Goal: Task Accomplishment & Management: Use online tool/utility

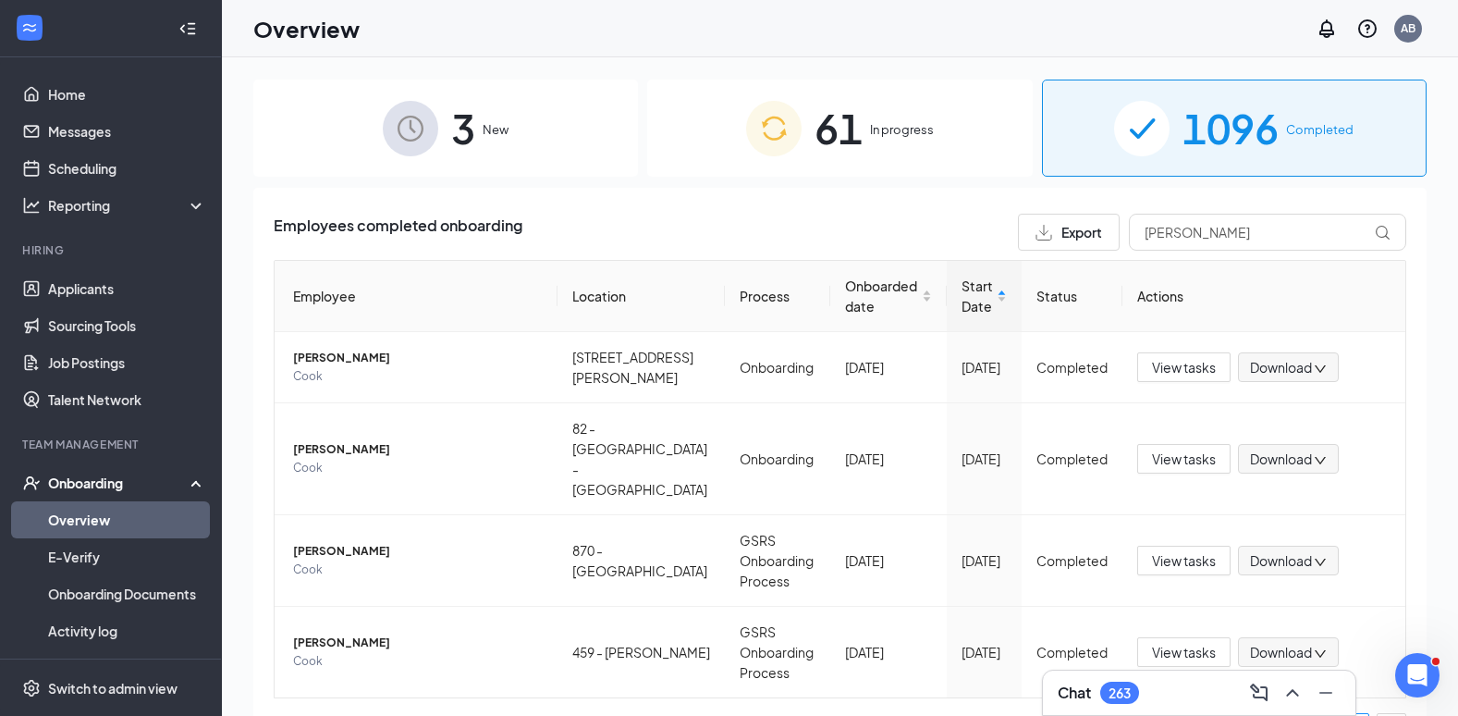
click at [910, 155] on div "61 In progress" at bounding box center [839, 128] width 385 height 97
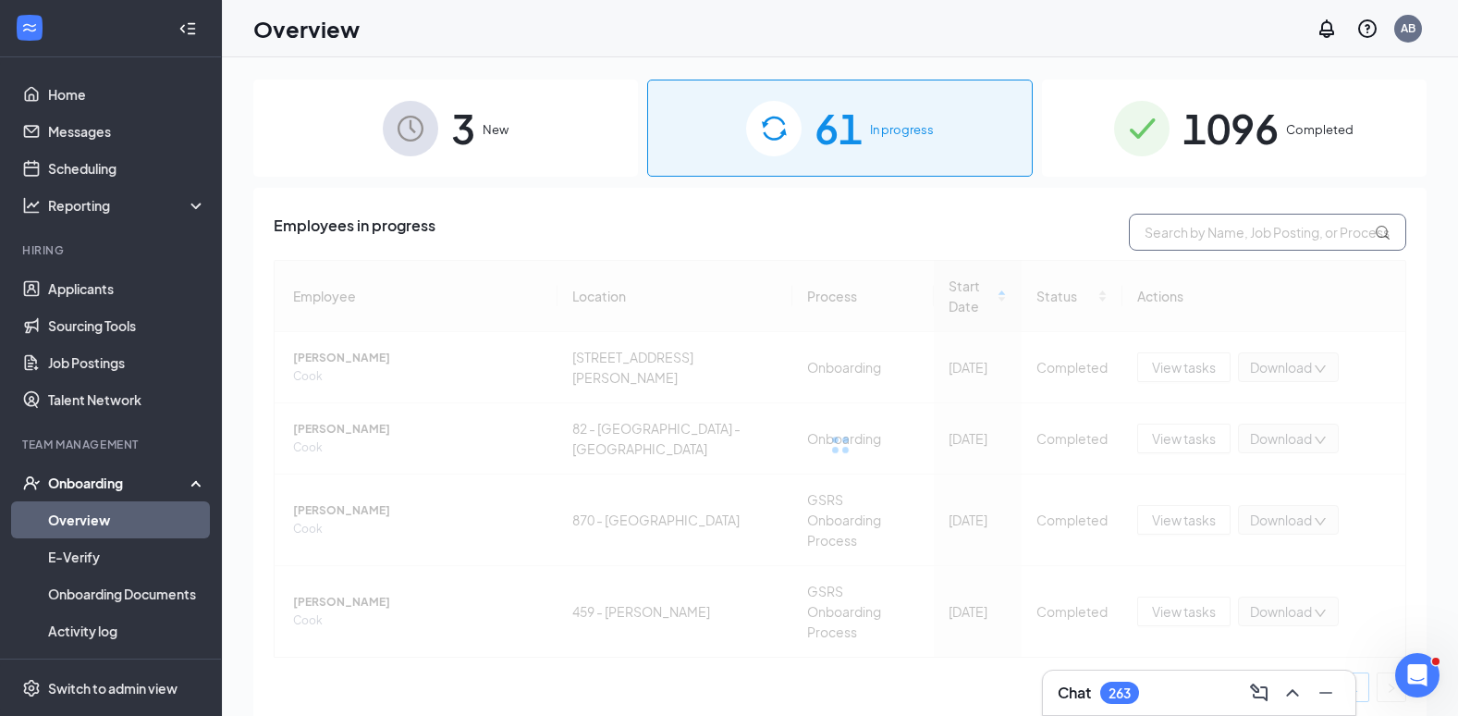
click at [1236, 233] on input "text" at bounding box center [1267, 232] width 277 height 37
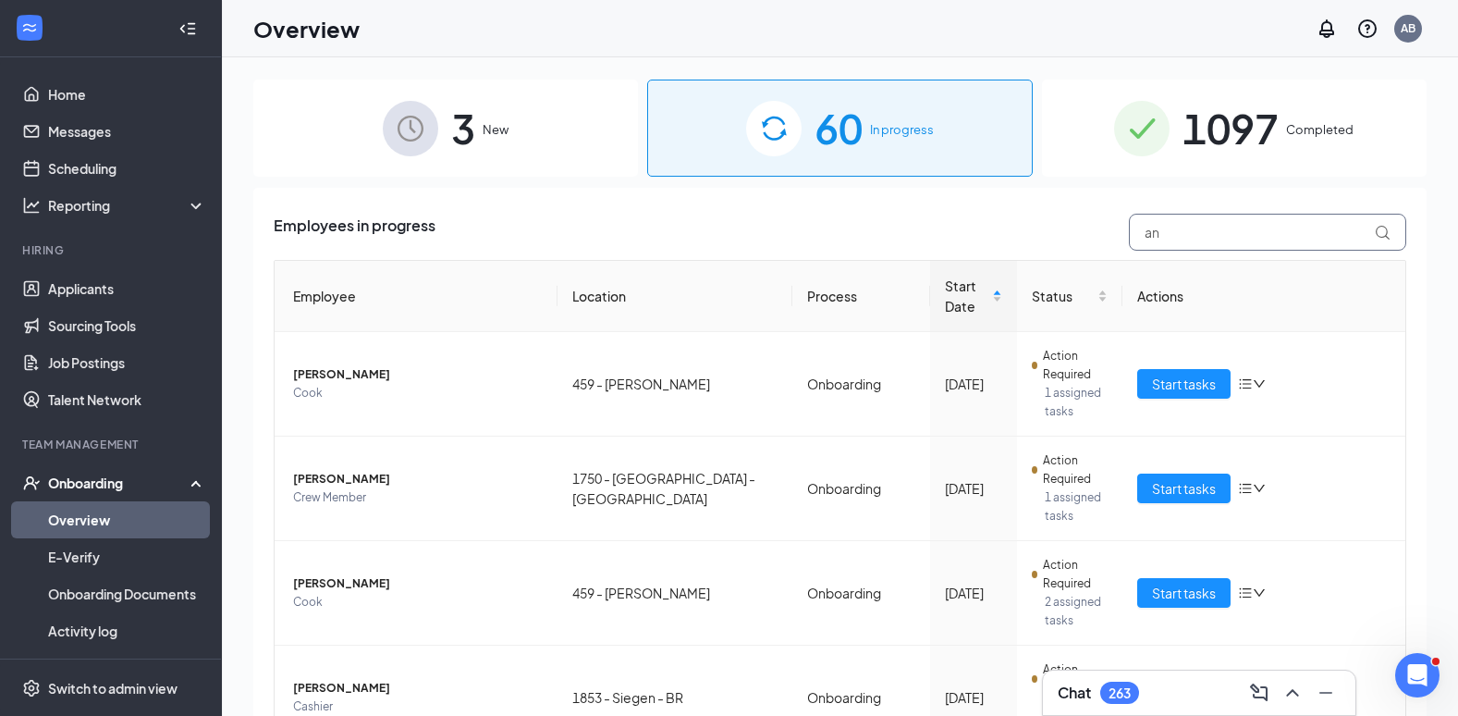
type input "a"
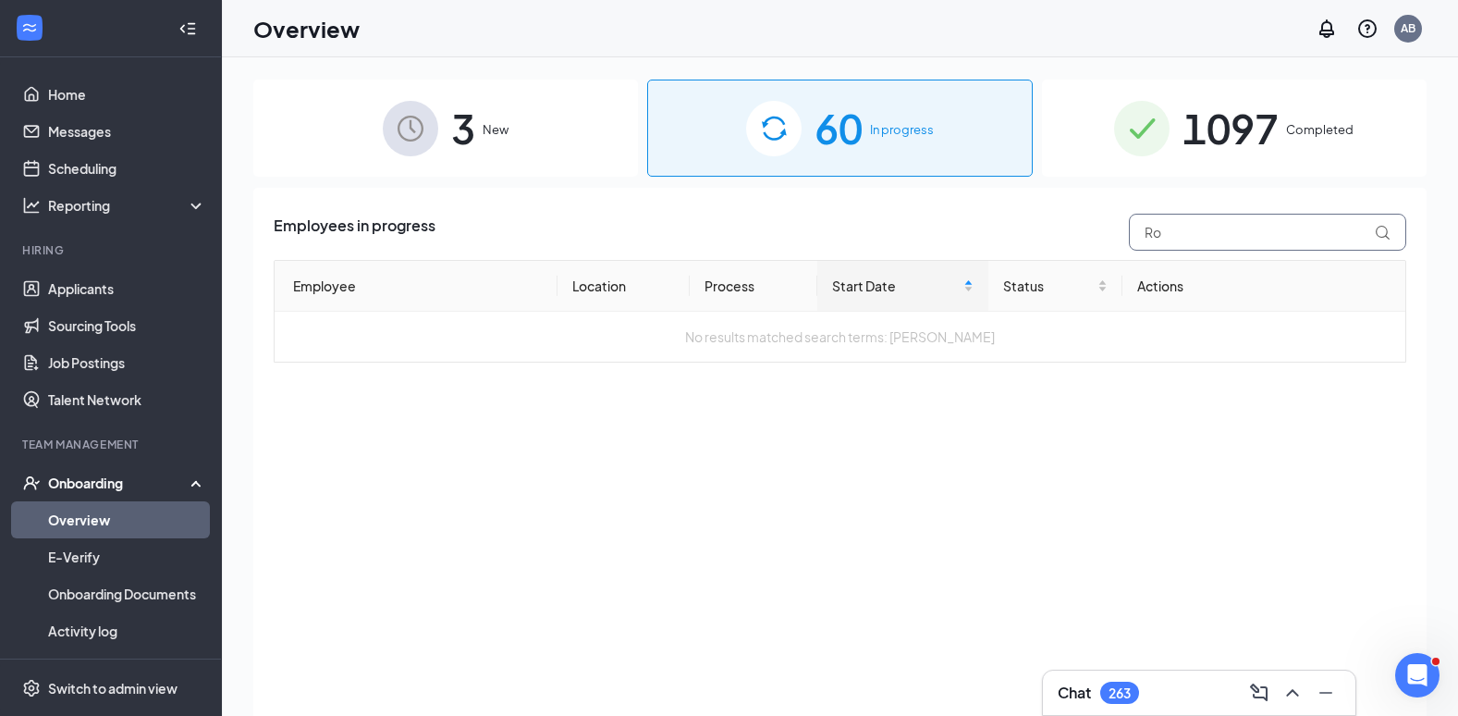
type input "R"
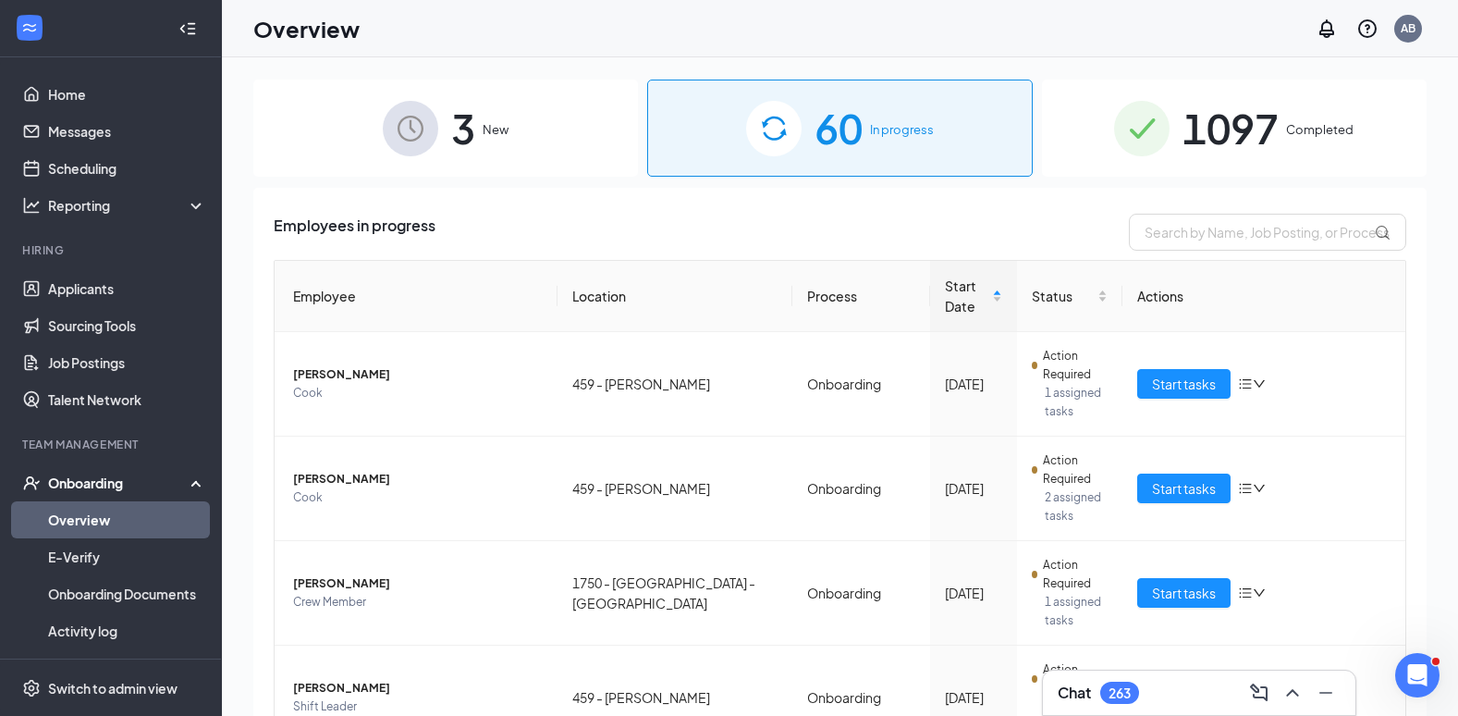
click at [1103, 167] on div "1097 Completed" at bounding box center [1234, 128] width 385 height 97
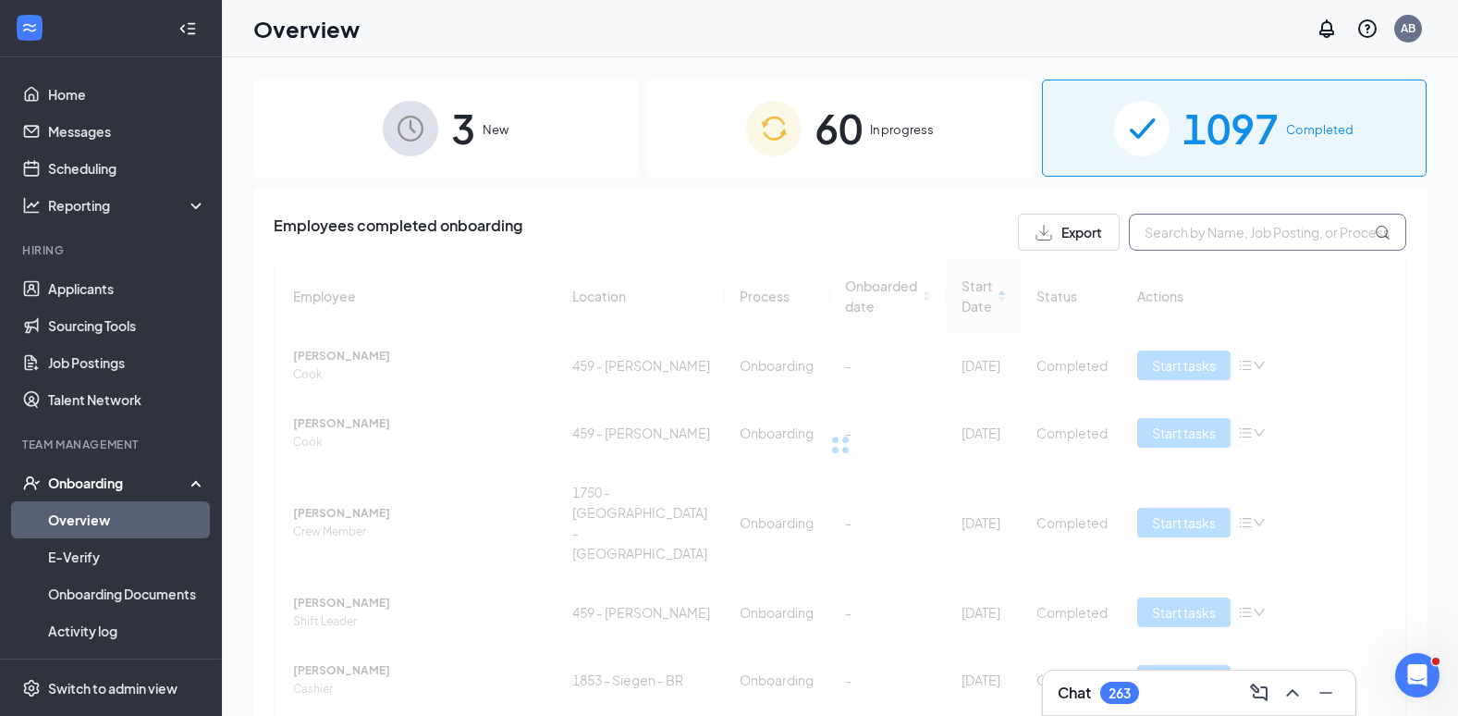
click at [1240, 239] on input "text" at bounding box center [1267, 232] width 277 height 37
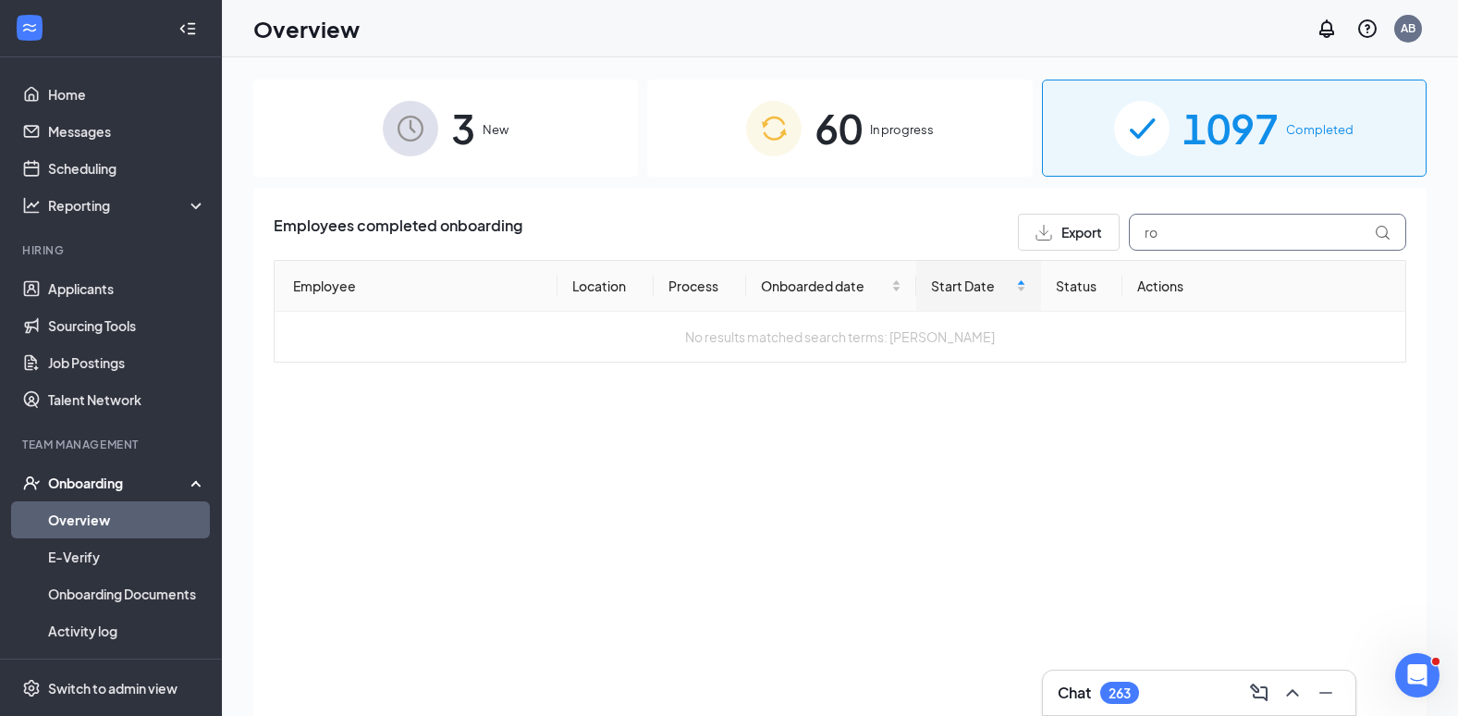
type input "r"
click at [697, 146] on div "60 In progress" at bounding box center [839, 128] width 385 height 97
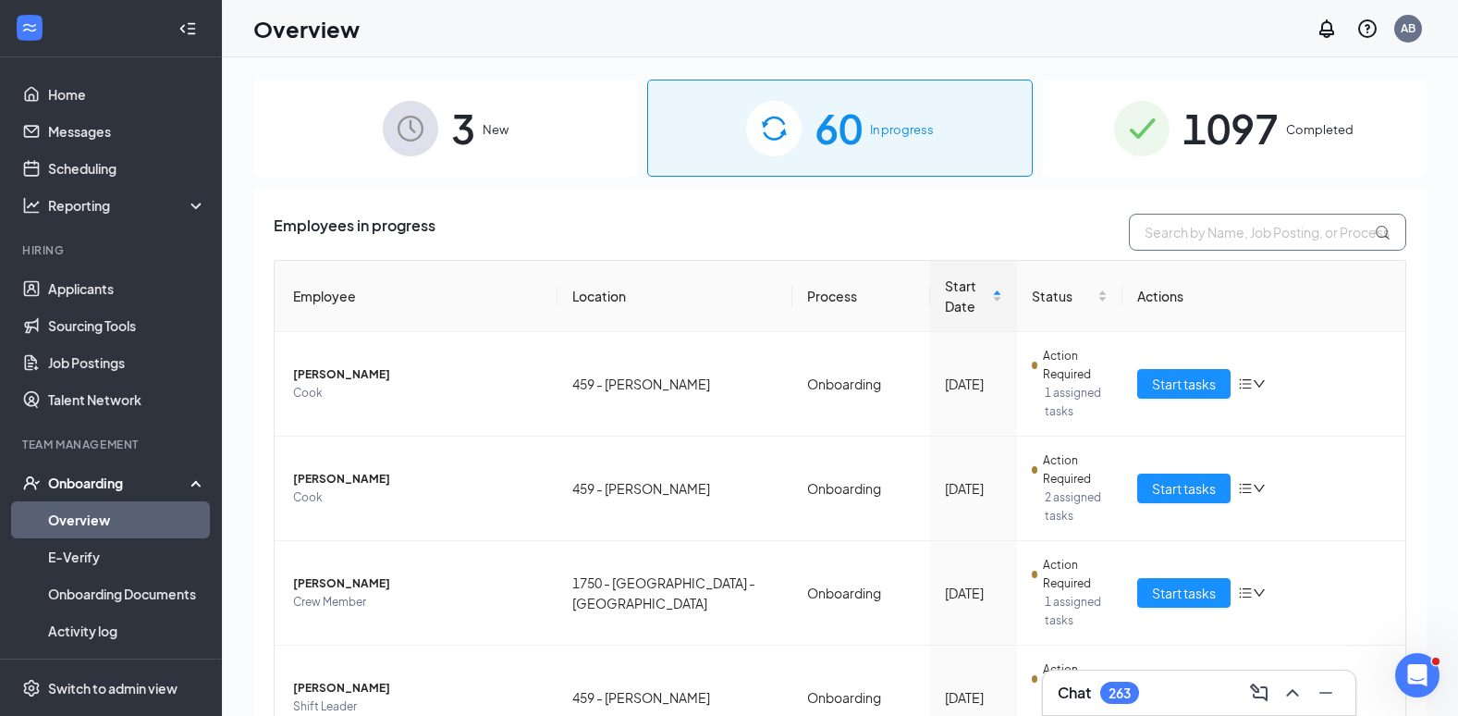
click at [1222, 239] on input "text" at bounding box center [1267, 232] width 277 height 37
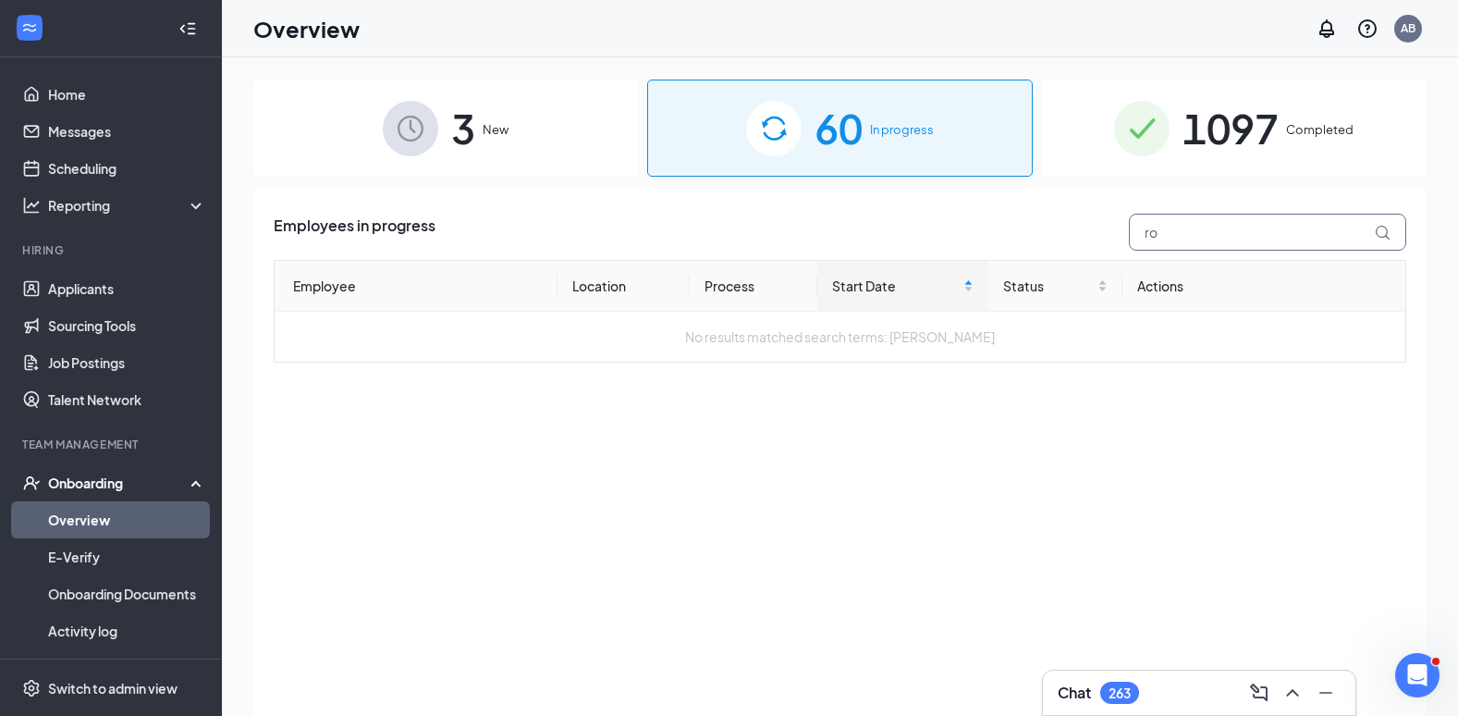
type input "r"
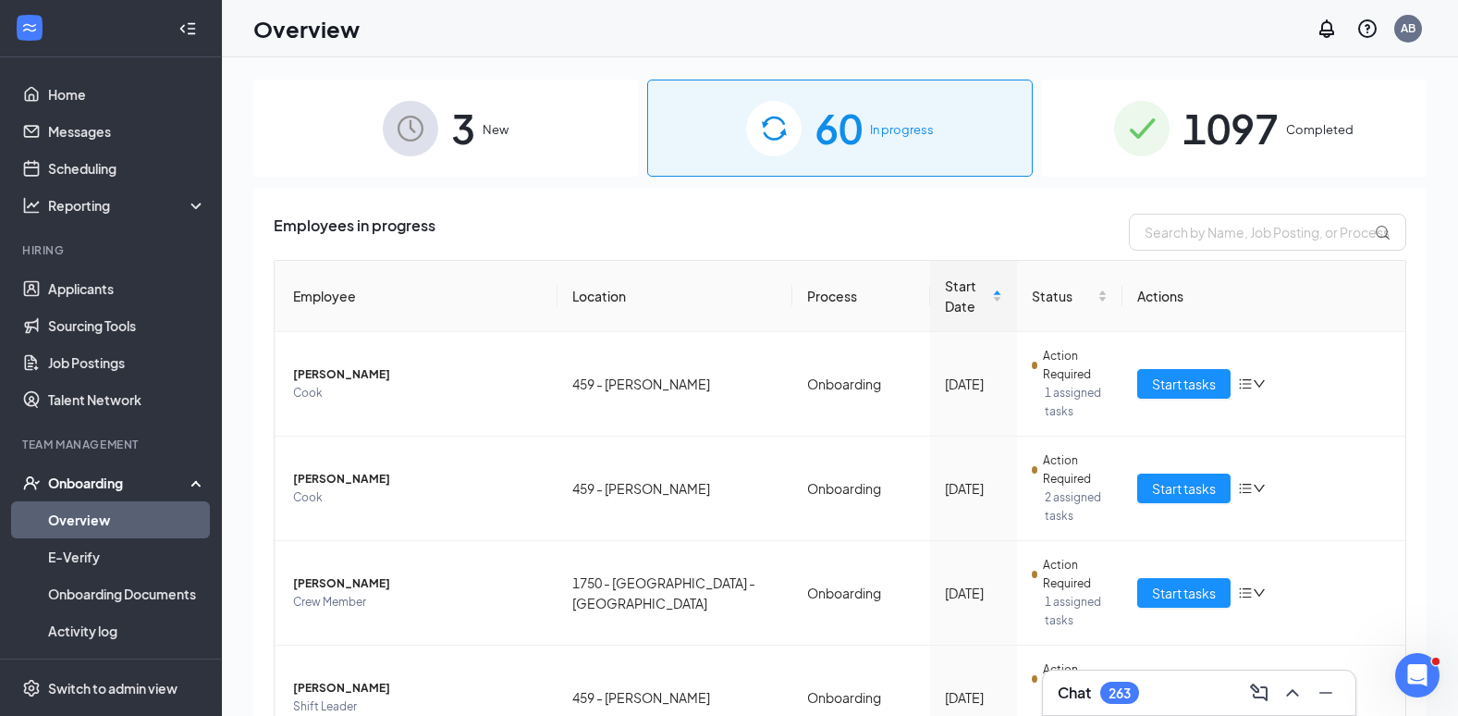
click at [578, 155] on div "3 New" at bounding box center [445, 128] width 385 height 97
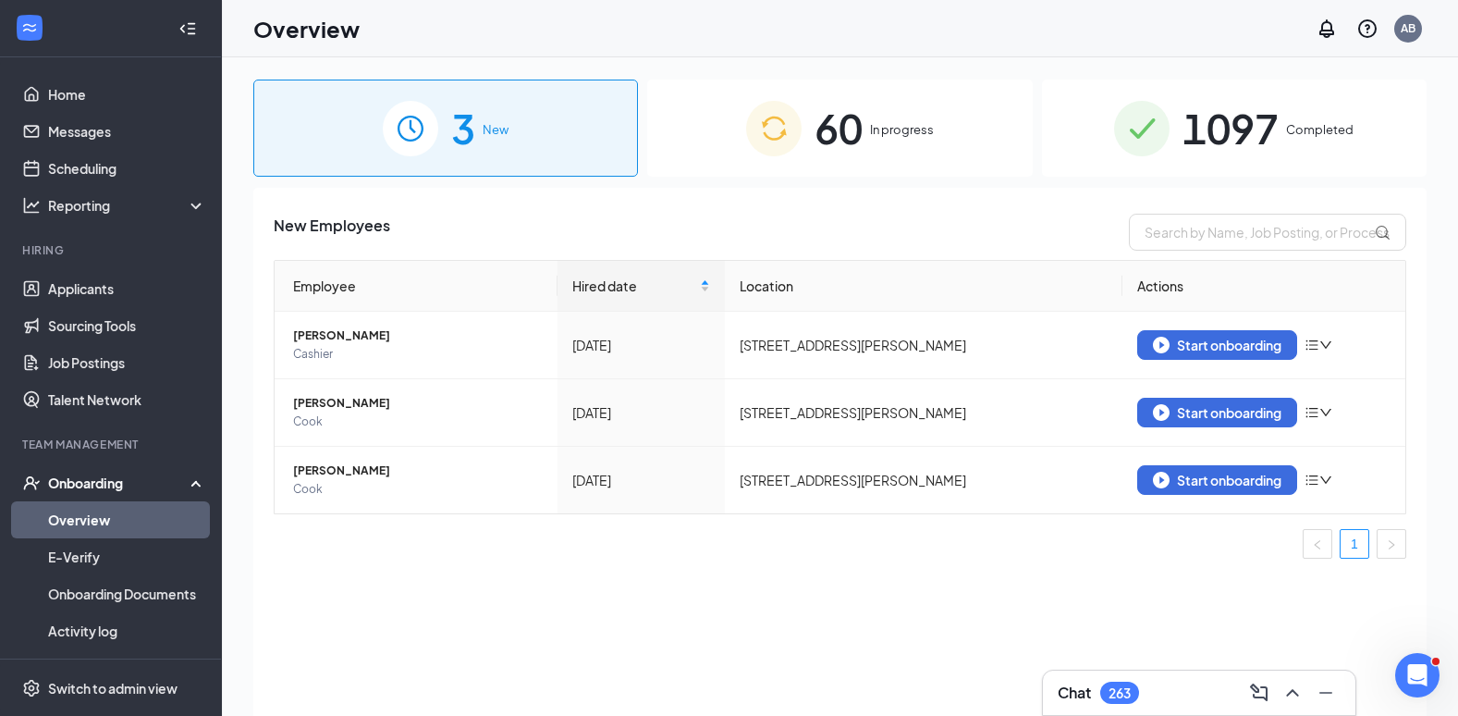
click at [969, 159] on div "60 In progress" at bounding box center [839, 128] width 385 height 97
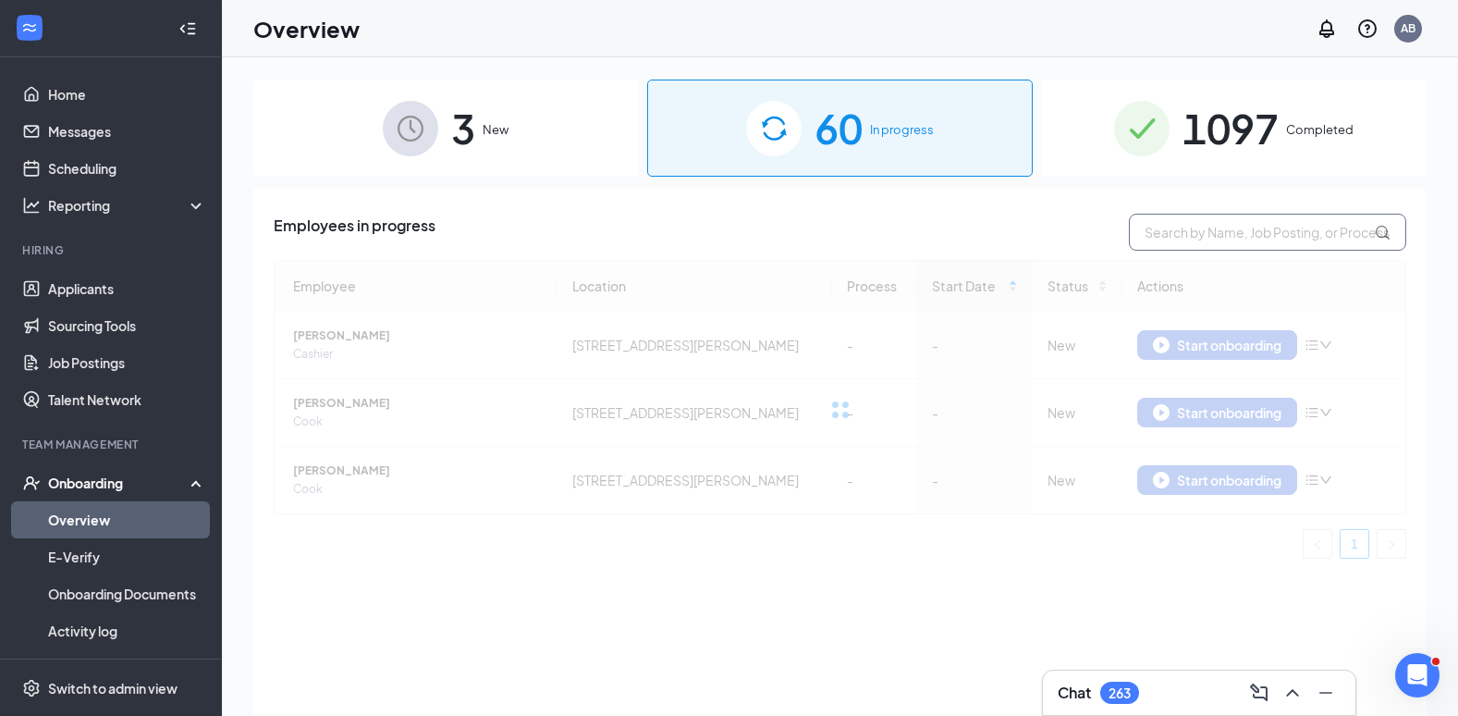
click at [1227, 231] on input "text" at bounding box center [1267, 232] width 277 height 37
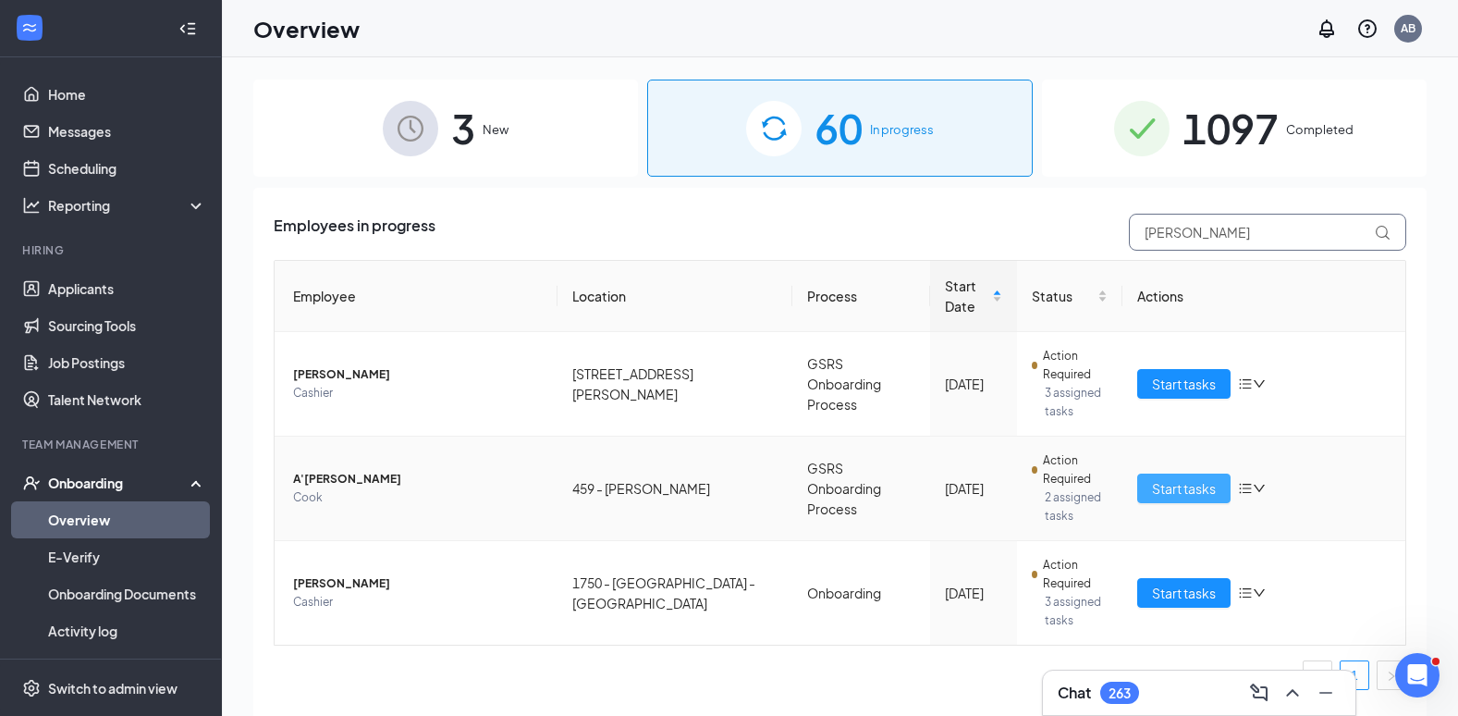
type input "[PERSON_NAME]"
click at [1161, 499] on button "Start tasks" at bounding box center [1183, 488] width 93 height 30
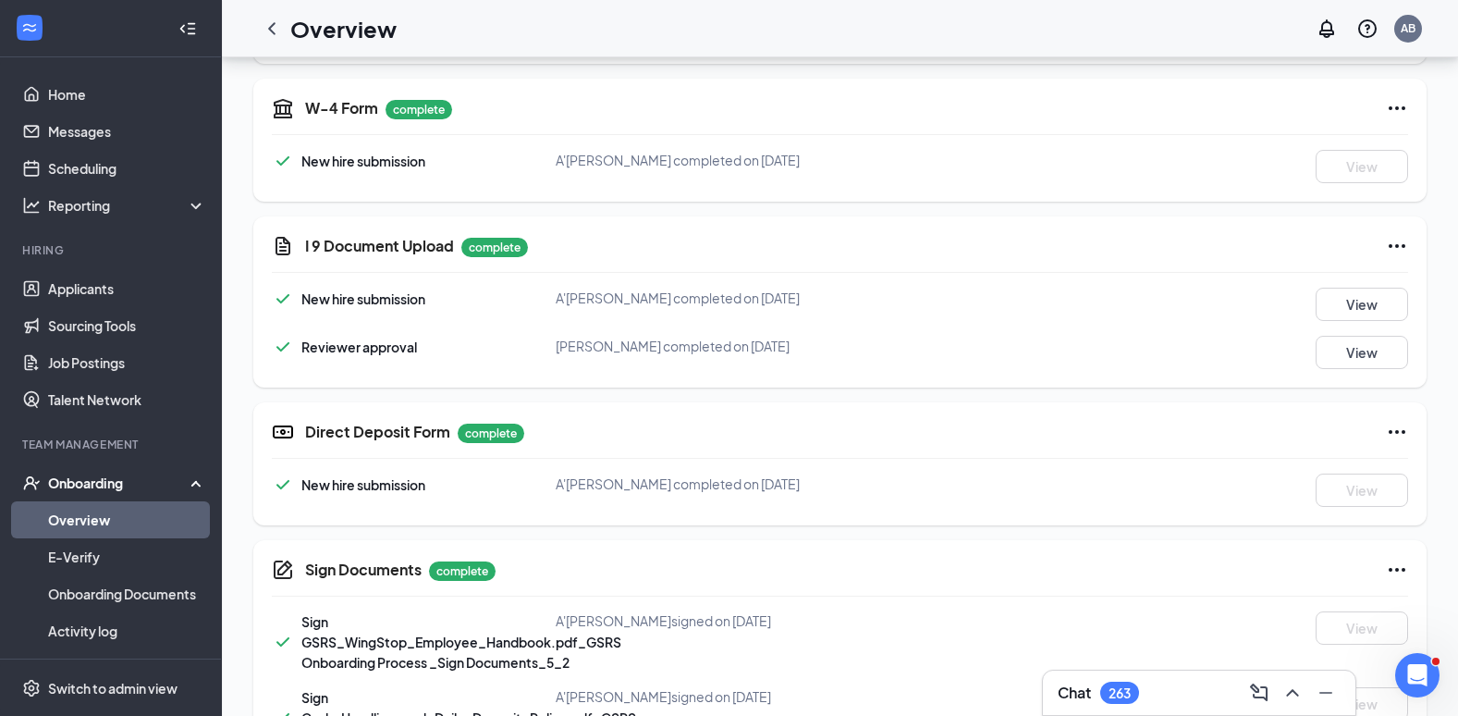
scroll to position [572, 0]
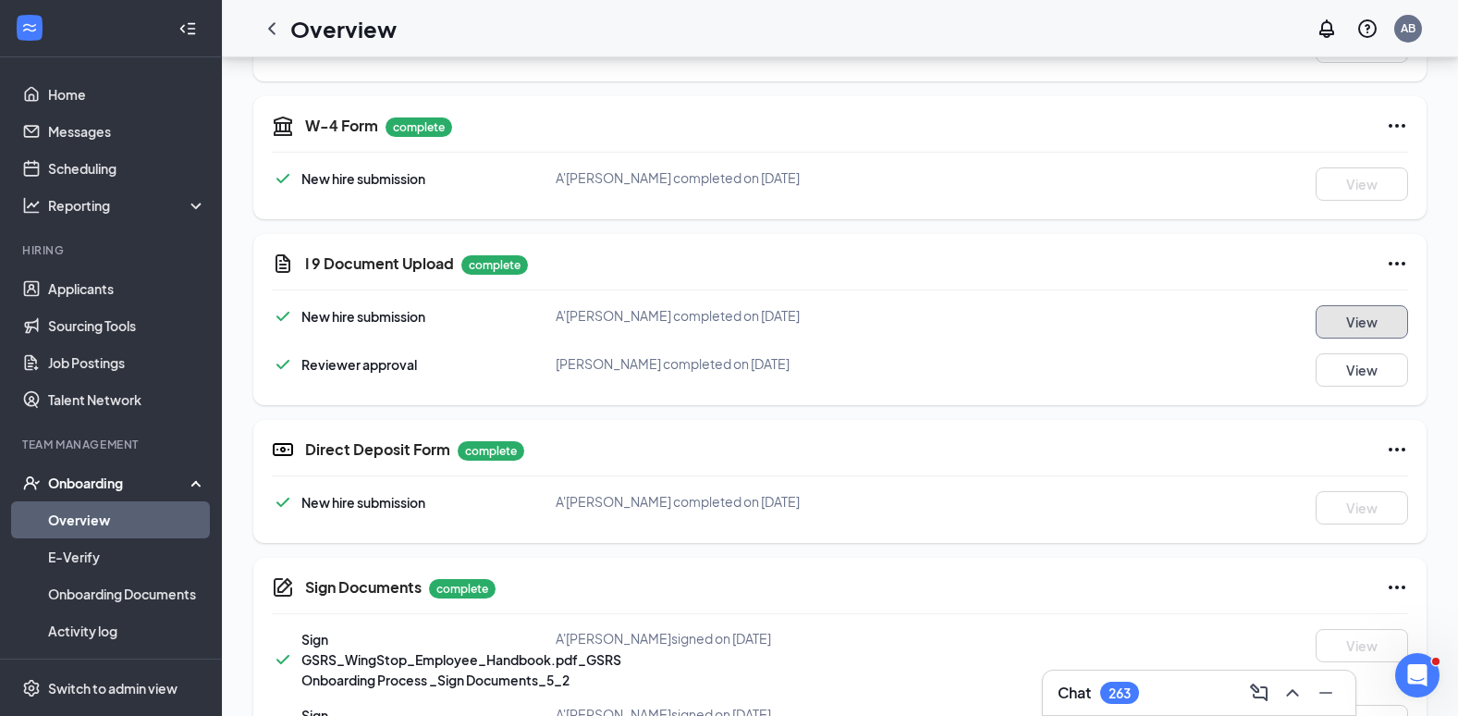
click at [1343, 327] on button "View" at bounding box center [1362, 321] width 92 height 33
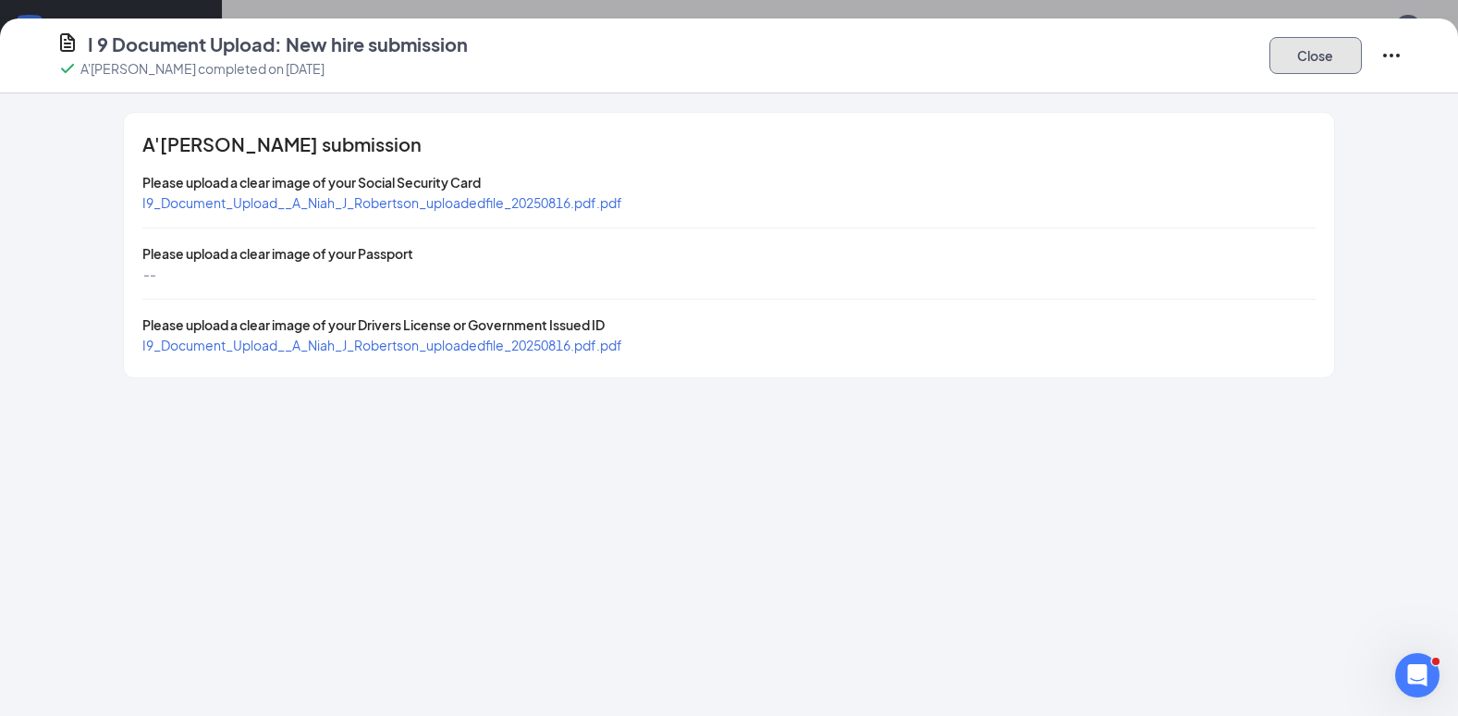
click at [1305, 67] on button "Close" at bounding box center [1316, 55] width 92 height 37
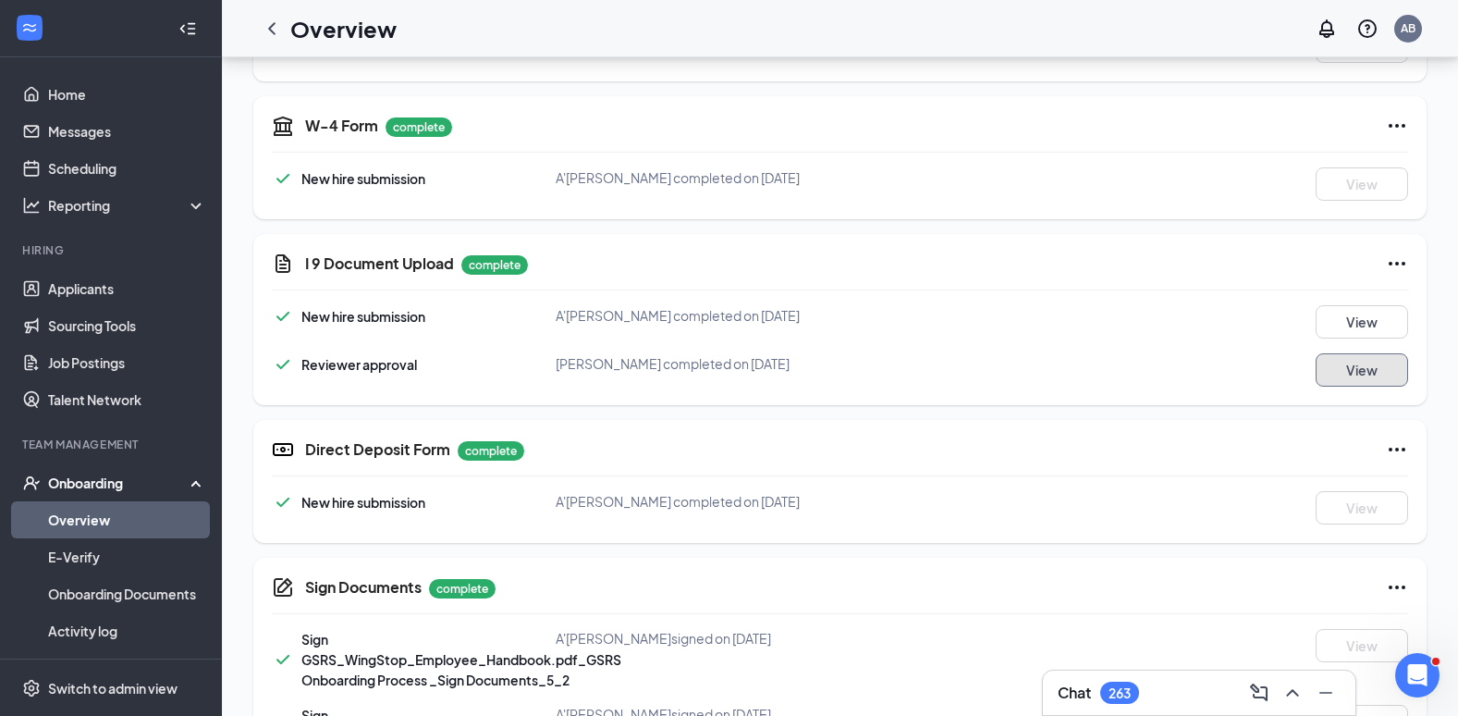
click at [1338, 378] on button "View" at bounding box center [1362, 369] width 92 height 33
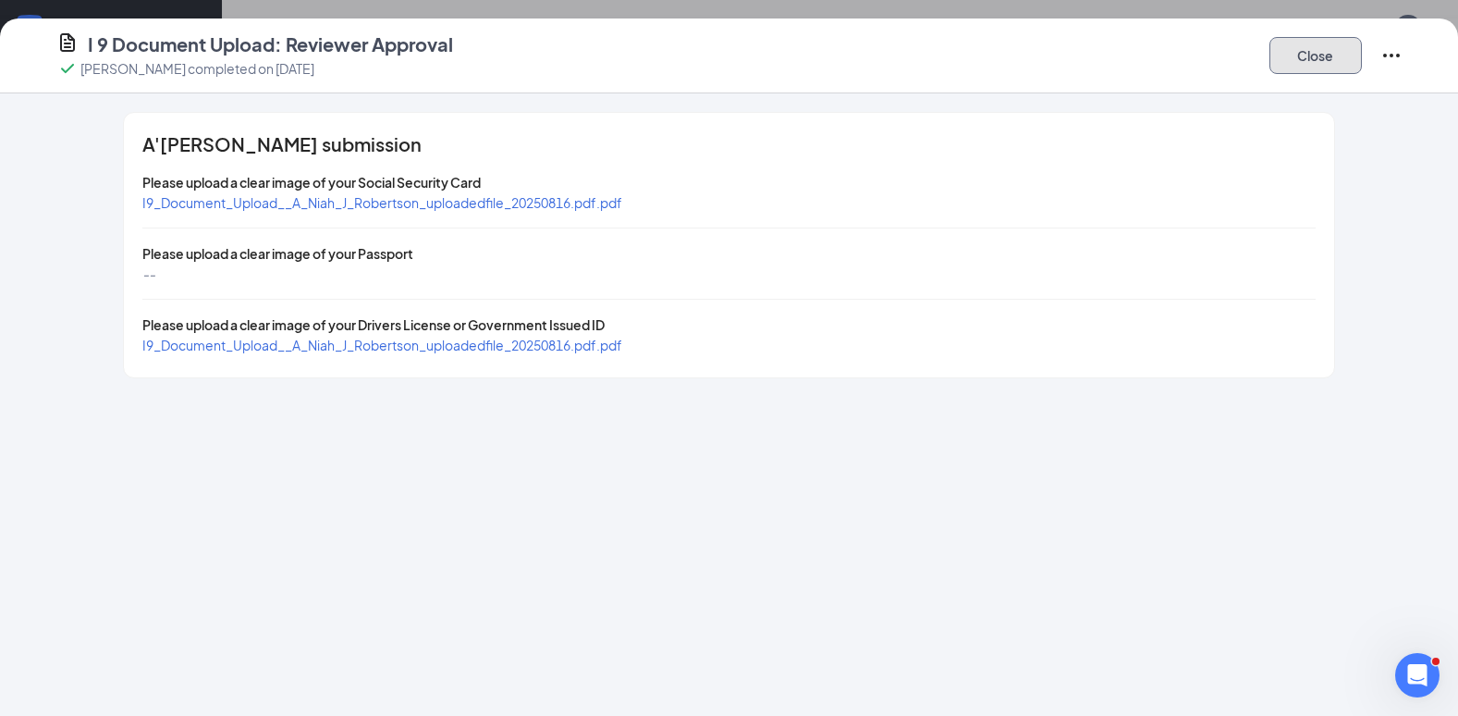
click at [1323, 64] on button "Close" at bounding box center [1316, 55] width 92 height 37
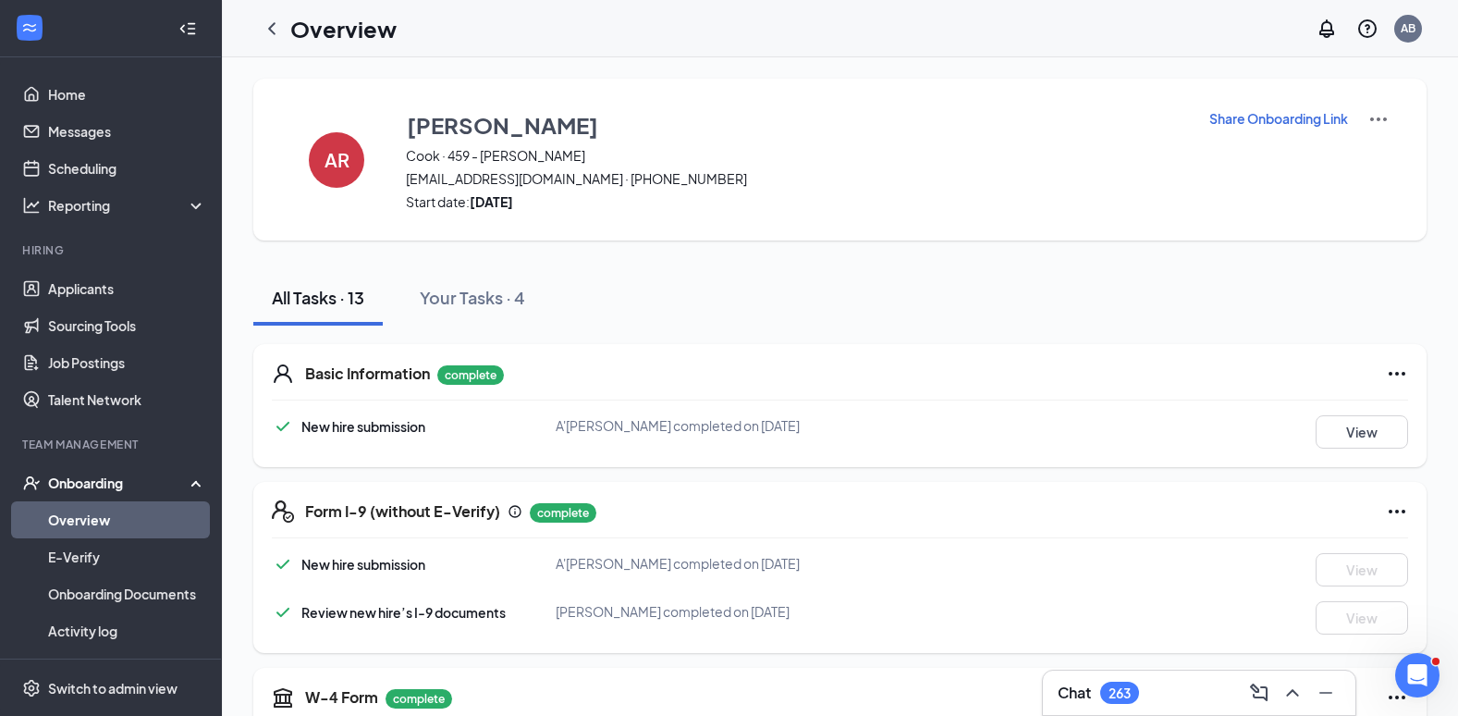
scroll to position [0, 0]
click at [1251, 117] on p "Share Onboarding Link" at bounding box center [1279, 119] width 139 height 18
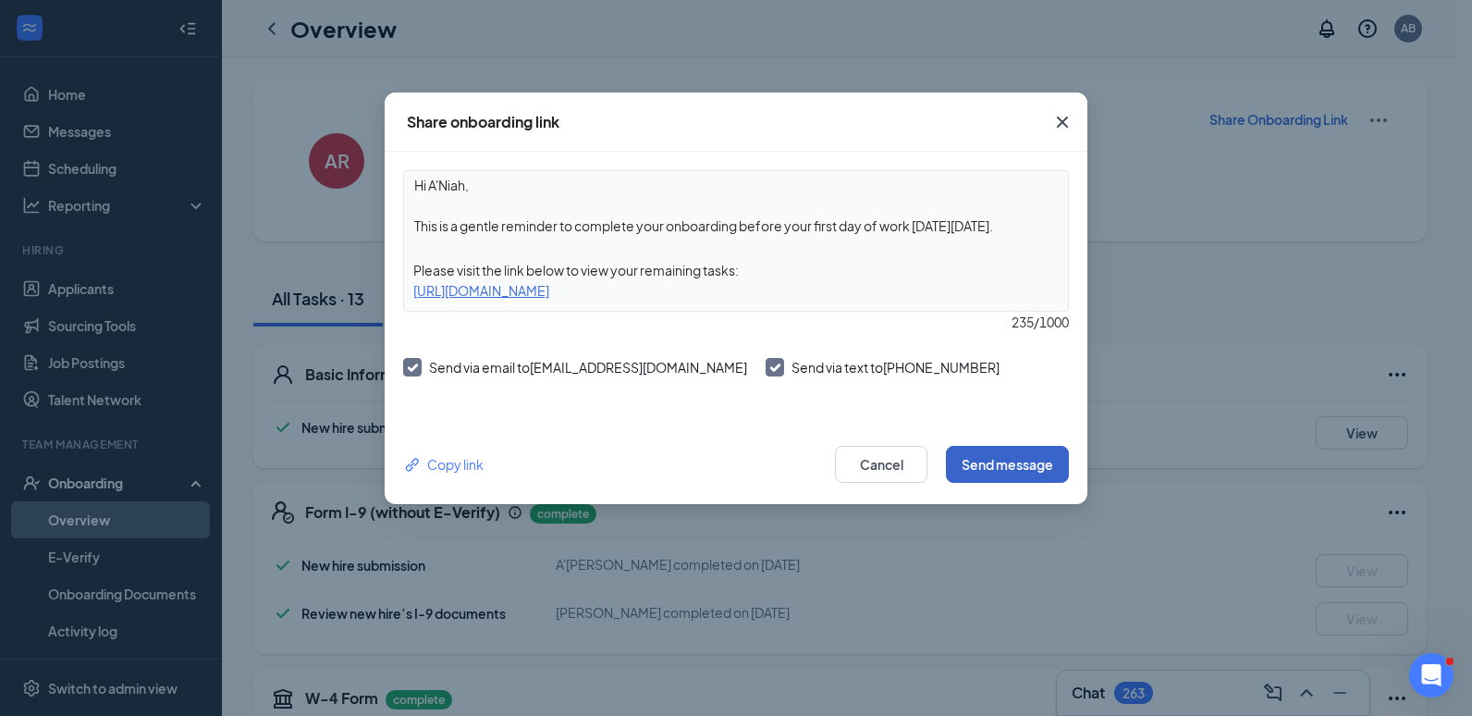
click at [994, 460] on button "Send message" at bounding box center [1007, 464] width 123 height 37
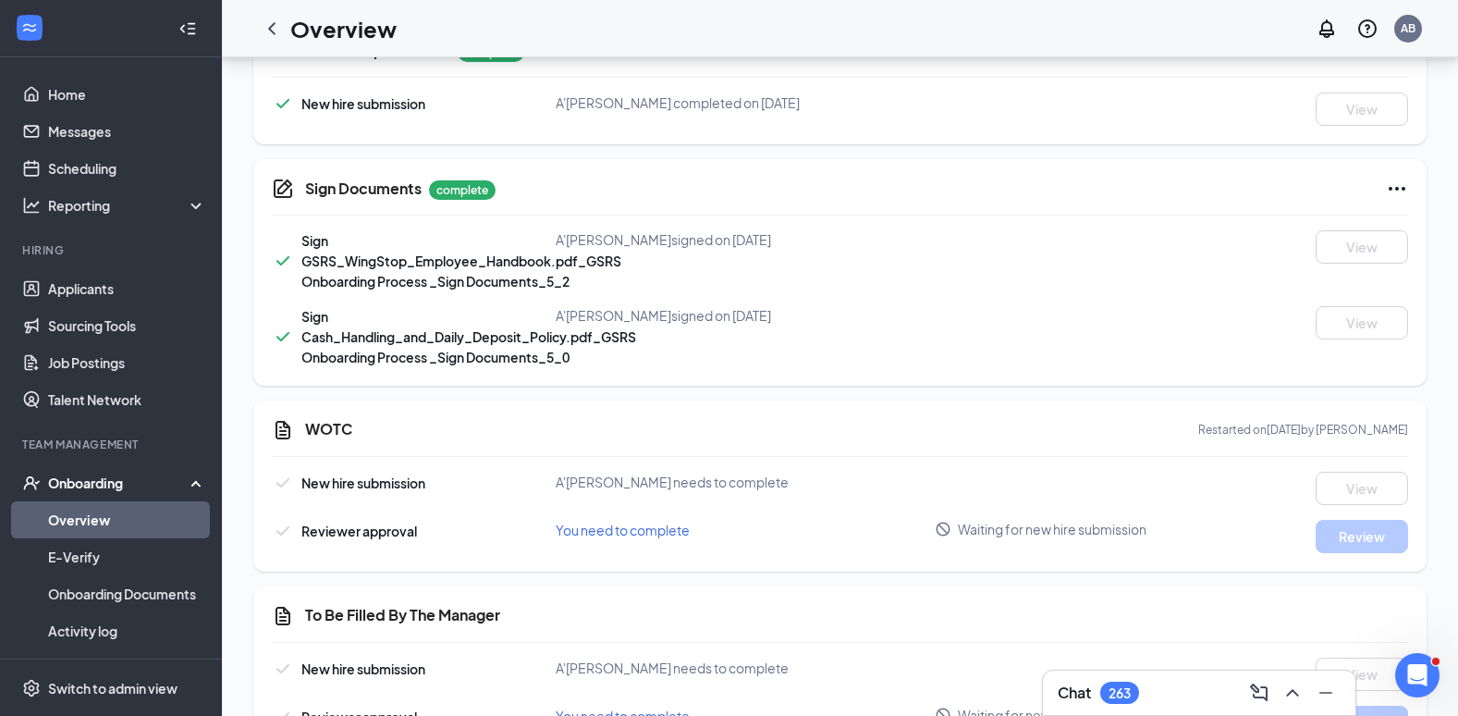
scroll to position [1035, 0]
